Goal: Information Seeking & Learning: Learn about a topic

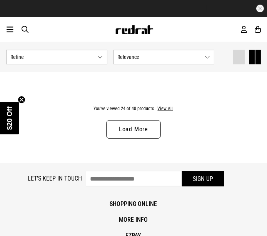
scroll to position [2992, 0]
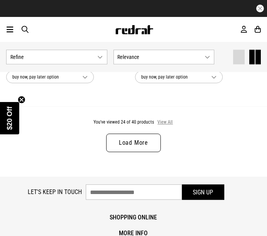
click at [163, 122] on button "View All" at bounding box center [165, 122] width 16 height 7
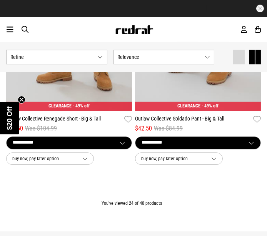
scroll to position [2906, 0]
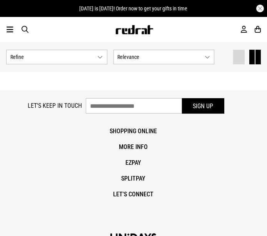
scroll to position [2992, 0]
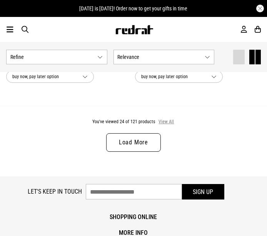
click at [166, 118] on button "View All" at bounding box center [166, 121] width 16 height 7
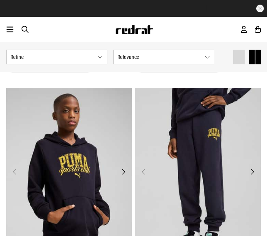
scroll to position [3377, 0]
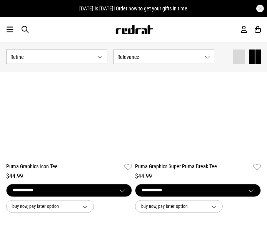
scroll to position [8837, 0]
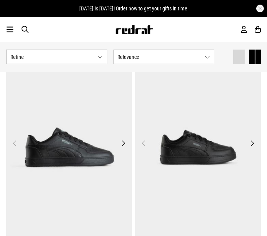
scroll to position [11658, 0]
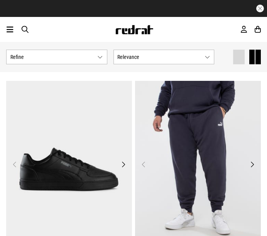
scroll to position [14607, 0]
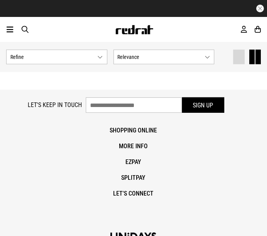
scroll to position [14939, 0]
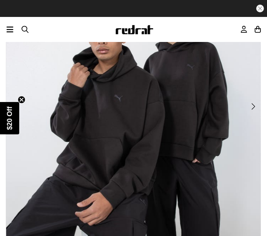
scroll to position [85, 0]
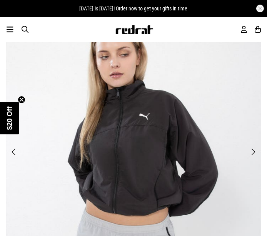
scroll to position [128, 0]
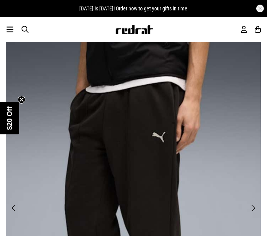
scroll to position [43, 0]
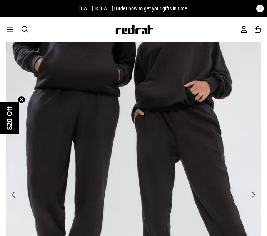
scroll to position [128, 0]
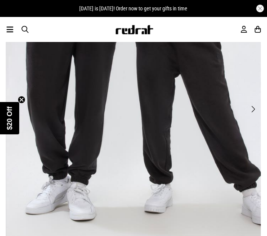
click at [255, 111] on button "Next" at bounding box center [253, 109] width 10 height 10
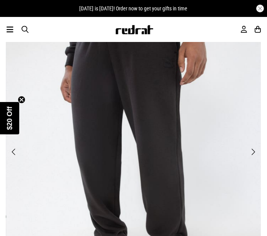
scroll to position [43, 0]
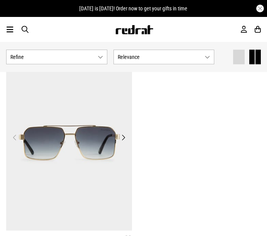
scroll to position [85, 0]
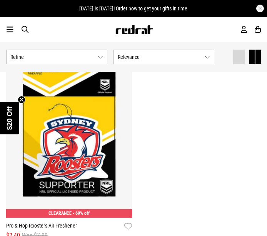
scroll to position [556, 0]
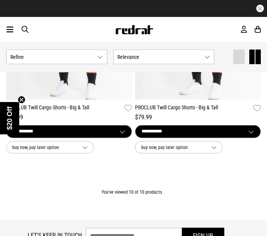
scroll to position [1197, 0]
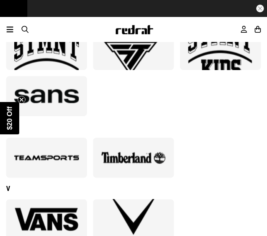
scroll to position [965, 0]
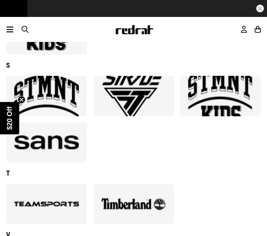
drag, startPoint x: 225, startPoint y: 107, endPoint x: 212, endPoint y: 105, distance: 13.3
drag, startPoint x: 61, startPoint y: 157, endPoint x: 32, endPoint y: 55, distance: 105.6
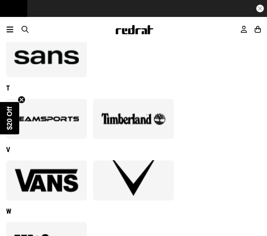
scroll to position [1050, 0]
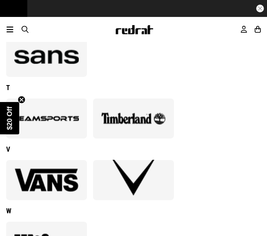
drag, startPoint x: 110, startPoint y: 135, endPoint x: 133, endPoint y: 43, distance: 94.7
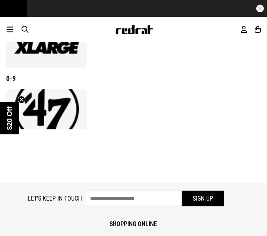
scroll to position [1307, 0]
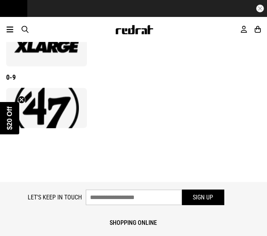
drag, startPoint x: 53, startPoint y: 111, endPoint x: 58, endPoint y: 99, distance: 12.7
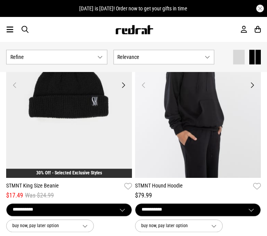
scroll to position [2308, 0]
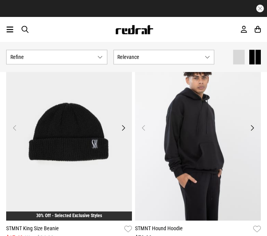
click at [252, 126] on button "Next" at bounding box center [252, 127] width 10 height 9
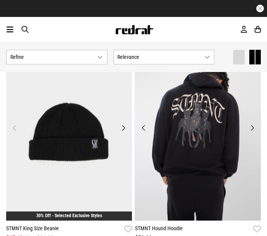
click at [252, 126] on button "Next" at bounding box center [252, 127] width 10 height 9
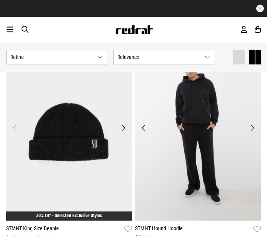
click at [252, 126] on button "Next" at bounding box center [252, 127] width 10 height 9
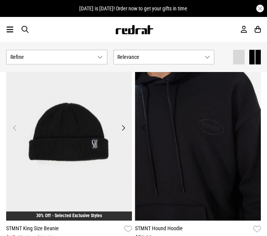
click at [253, 123] on button "Next" at bounding box center [252, 127] width 10 height 9
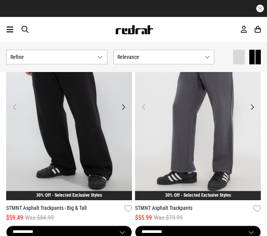
scroll to position [2949, 0]
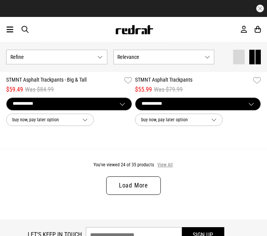
click at [164, 162] on button "View All" at bounding box center [165, 165] width 16 height 7
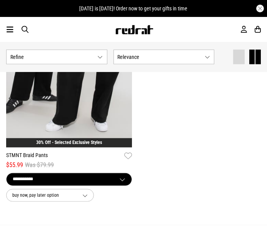
scroll to position [4360, 0]
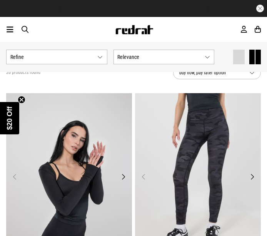
scroll to position [43, 0]
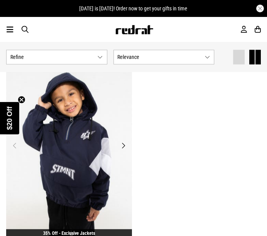
scroll to position [2351, 0]
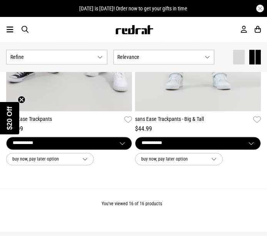
scroll to position [1923, 0]
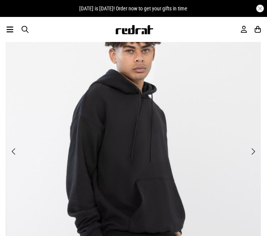
click at [250, 150] on span "Next" at bounding box center [252, 151] width 5 height 9
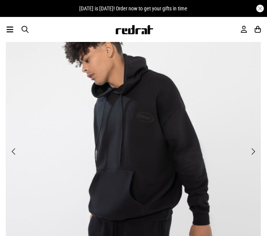
click at [253, 150] on span "Next" at bounding box center [252, 151] width 5 height 9
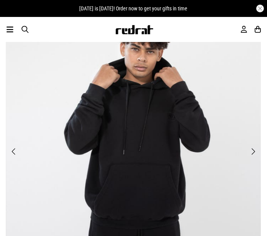
click at [253, 150] on span "Next" at bounding box center [252, 151] width 5 height 9
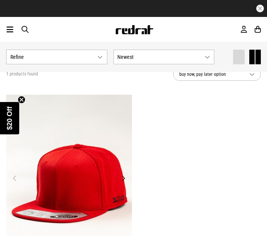
scroll to position [43, 0]
click at [124, 177] on button "Next" at bounding box center [123, 177] width 10 height 9
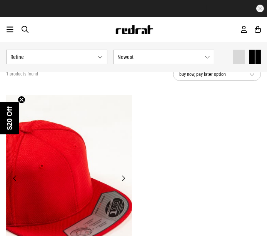
click at [123, 175] on button "Next" at bounding box center [123, 177] width 10 height 9
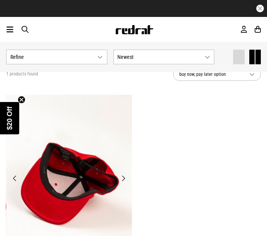
click at [123, 175] on button "Next" at bounding box center [123, 177] width 10 height 9
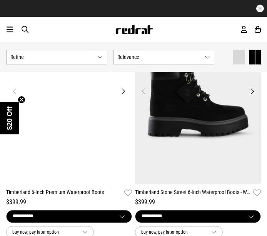
scroll to position [2180, 0]
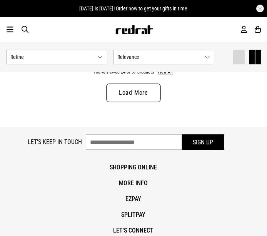
scroll to position [2992, 0]
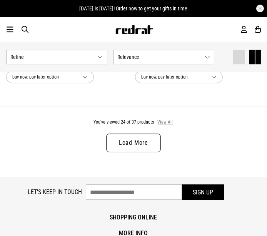
click at [161, 119] on button "View All" at bounding box center [165, 122] width 16 height 7
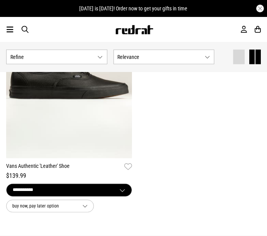
scroll to position [4659, 0]
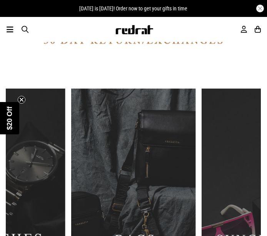
scroll to position [726, 0]
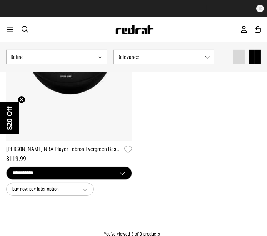
scroll to position [470, 0]
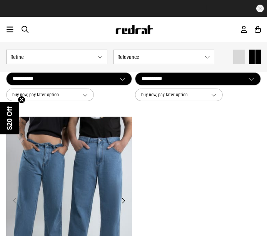
scroll to position [598, 0]
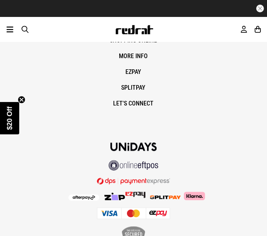
scroll to position [2703, 0]
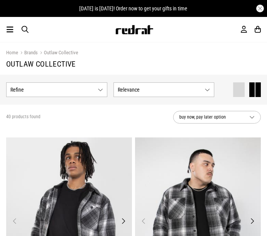
click at [24, 25] on div "Men Women Sale Sign in New Back Footwear Back Mens Back Womens Back Youth & Kid…" at bounding box center [133, 29] width 267 height 25
click at [24, 29] on span "button" at bounding box center [25, 29] width 7 height 8
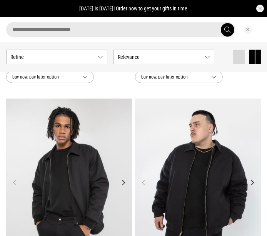
click at [24, 33] on input "search" at bounding box center [120, 29] width 229 height 15
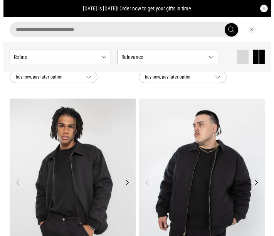
scroll to position [0, 0]
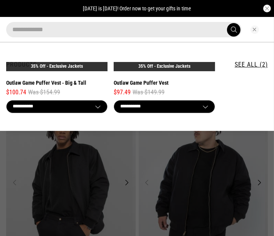
type input "**********"
click at [227, 23] on button "submit" at bounding box center [233, 29] width 13 height 13
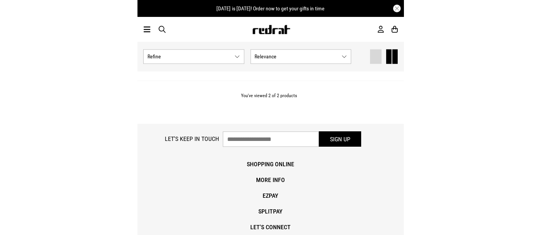
scroll to position [85, 0]
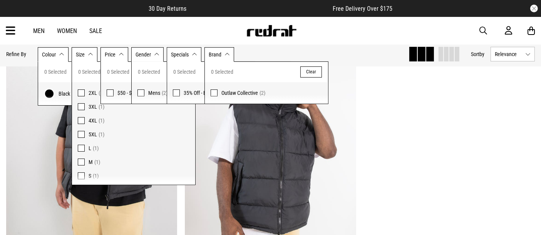
click at [267, 145] on div "**********" at bounding box center [270, 185] width 536 height 297
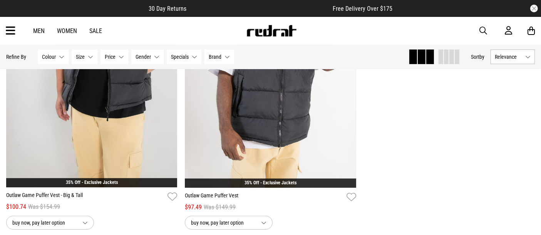
scroll to position [256, 0]
